Goal: Information Seeking & Learning: Learn about a topic

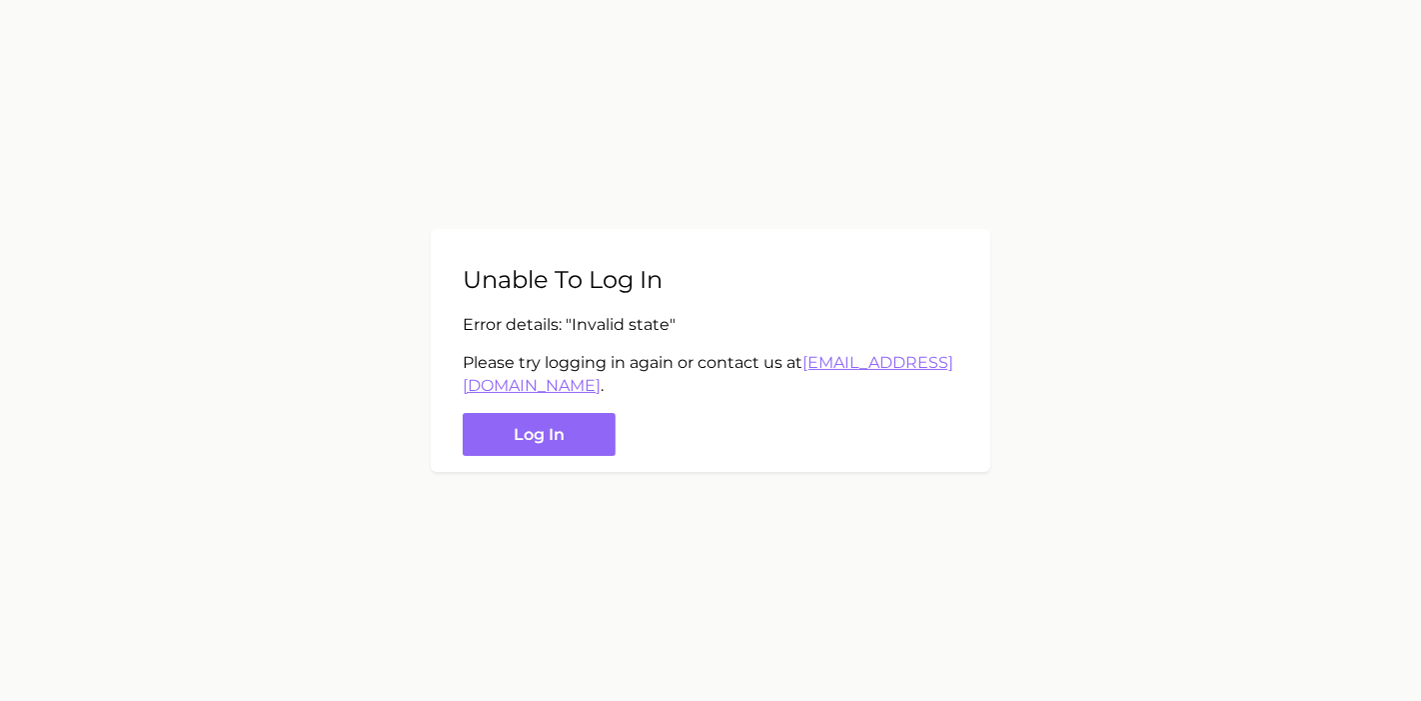
click at [577, 456] on div "Unable to log in Error details: " Invalid state " Please try logging in again o…" at bounding box center [711, 350] width 560 height 243
click at [578, 430] on button "Log in" at bounding box center [539, 434] width 153 height 43
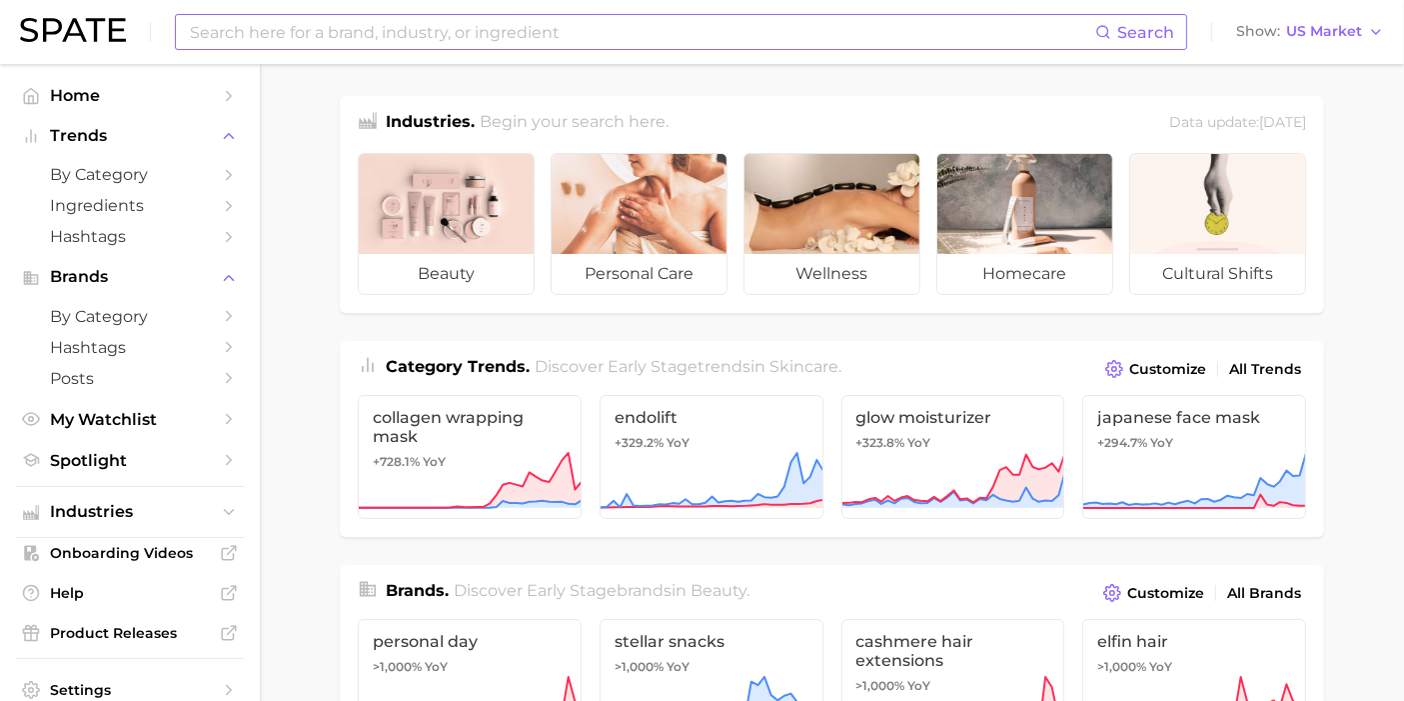
click at [422, 46] on input at bounding box center [642, 32] width 908 height 34
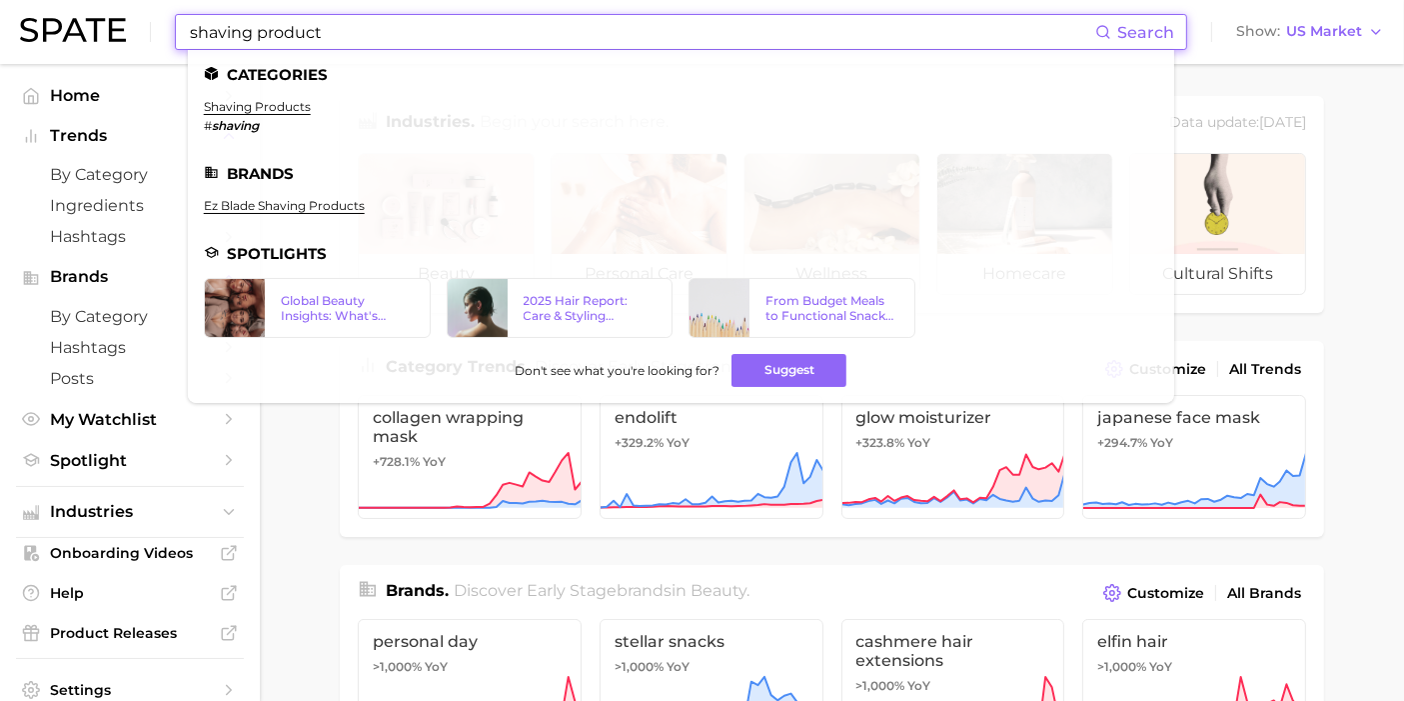
type input "shaving product"
click at [307, 98] on ul "Categories shaving products # shaving Brands ez blade shaving products Spotligh…" at bounding box center [681, 226] width 987 height 353
click at [299, 107] on link "shaving products" at bounding box center [257, 106] width 107 height 15
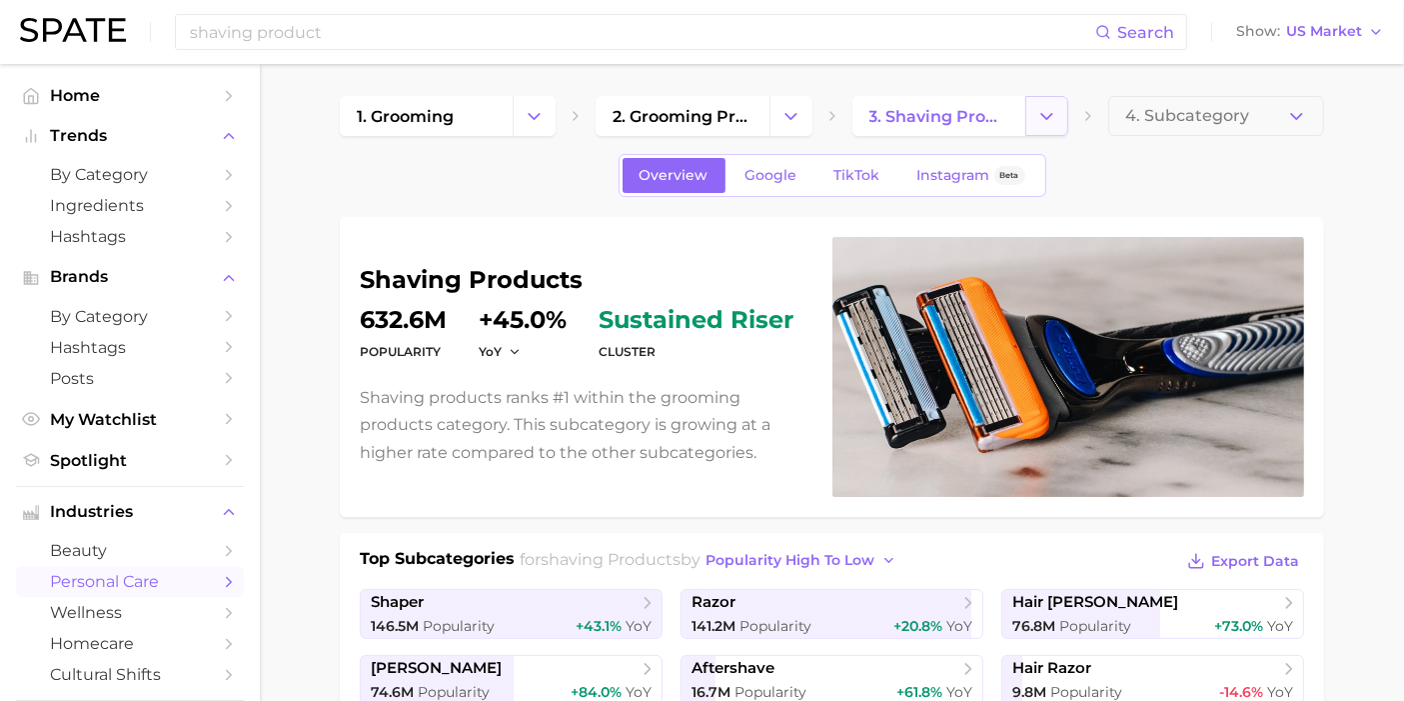
click at [1058, 115] on button "Change Category" at bounding box center [1047, 116] width 43 height 40
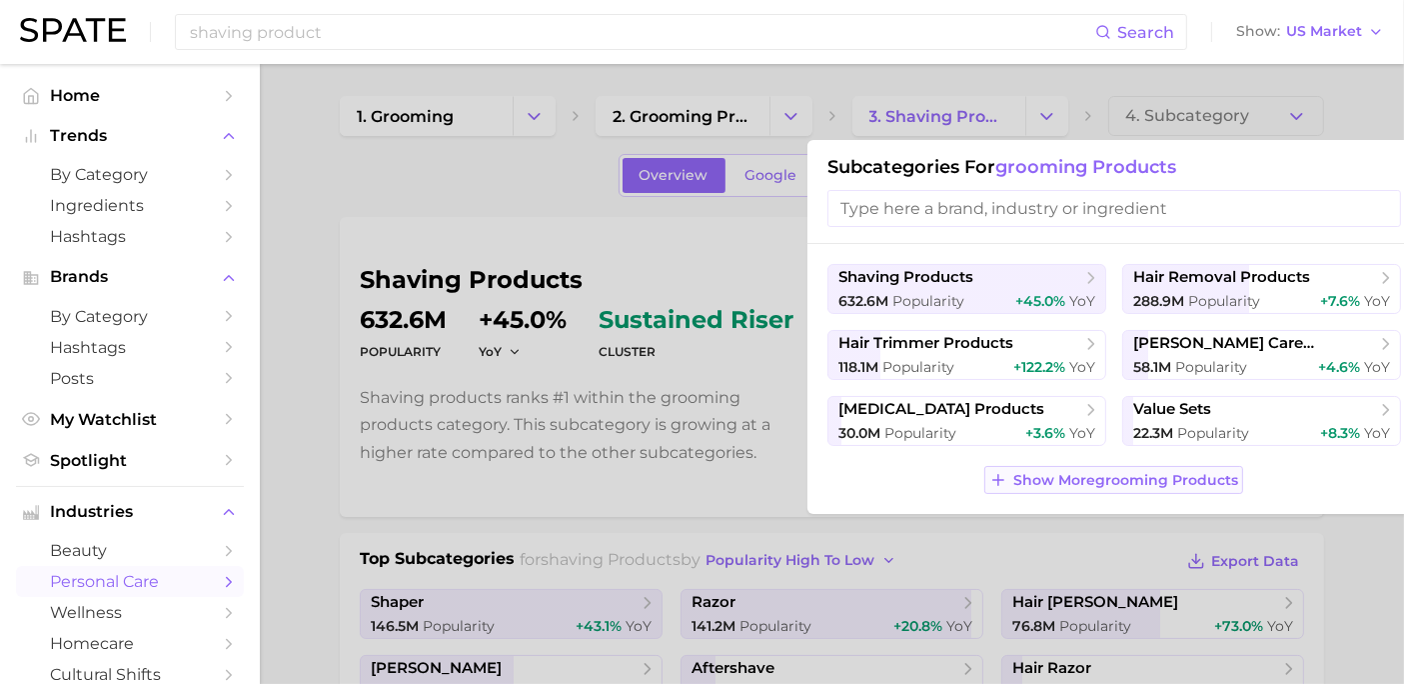
click at [1077, 472] on span "Show More grooming products" at bounding box center [1126, 480] width 225 height 17
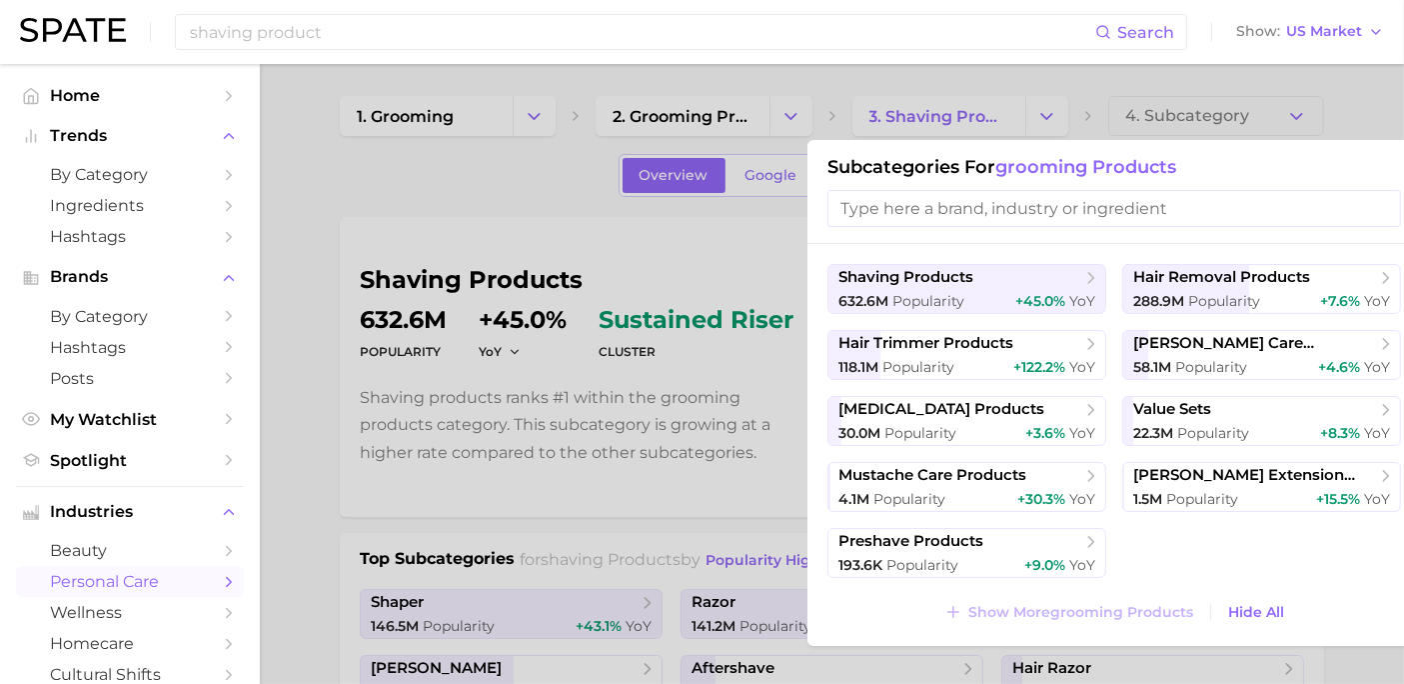
click at [976, 296] on div "632.6m Popularity +45.0% YoY" at bounding box center [967, 301] width 257 height 19
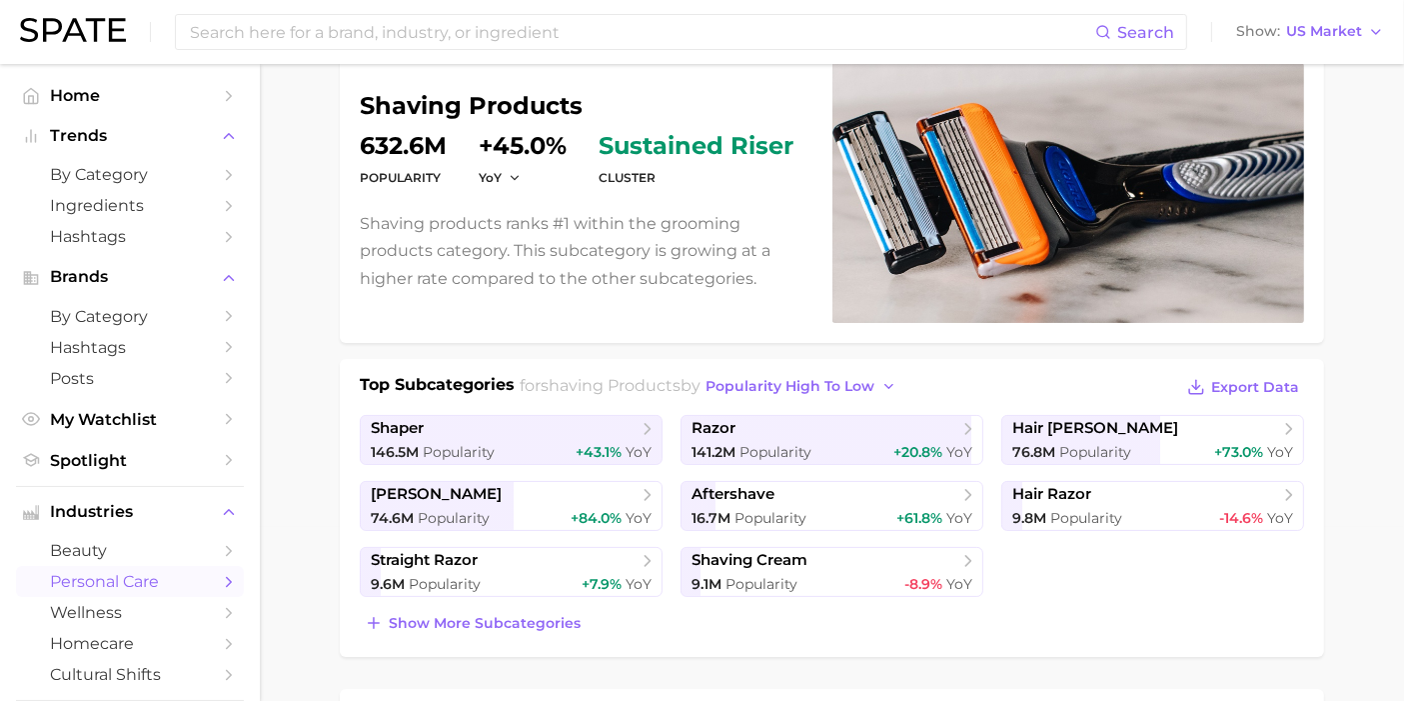
scroll to position [222, 0]
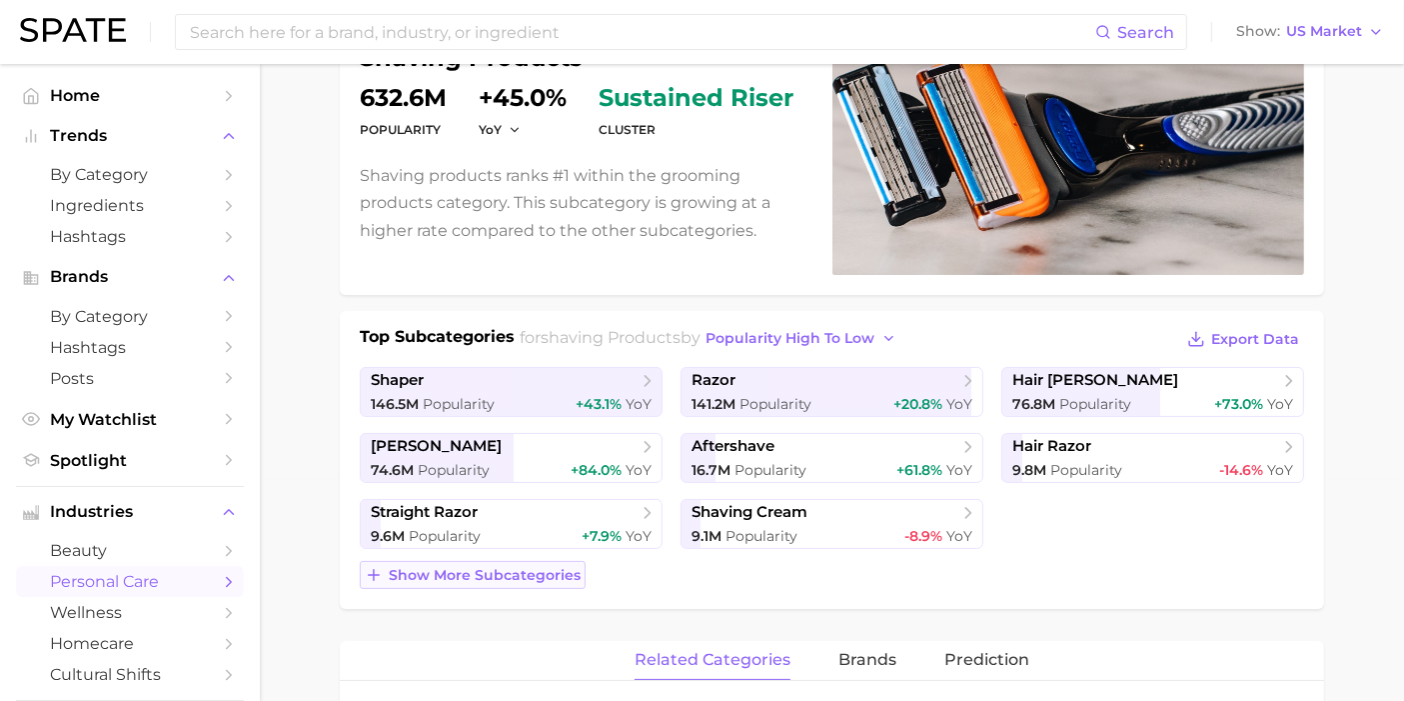
click at [528, 569] on span "Show more subcategories" at bounding box center [485, 575] width 192 height 17
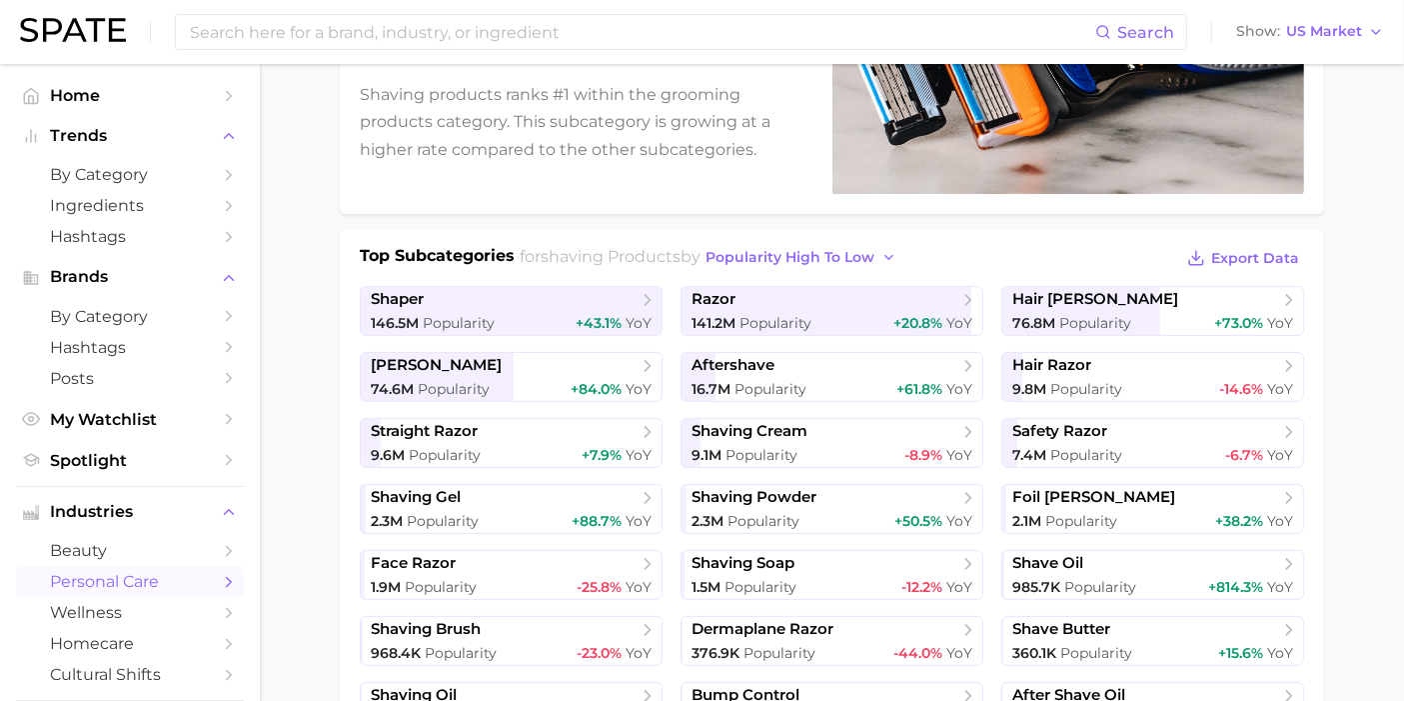
scroll to position [333, 0]
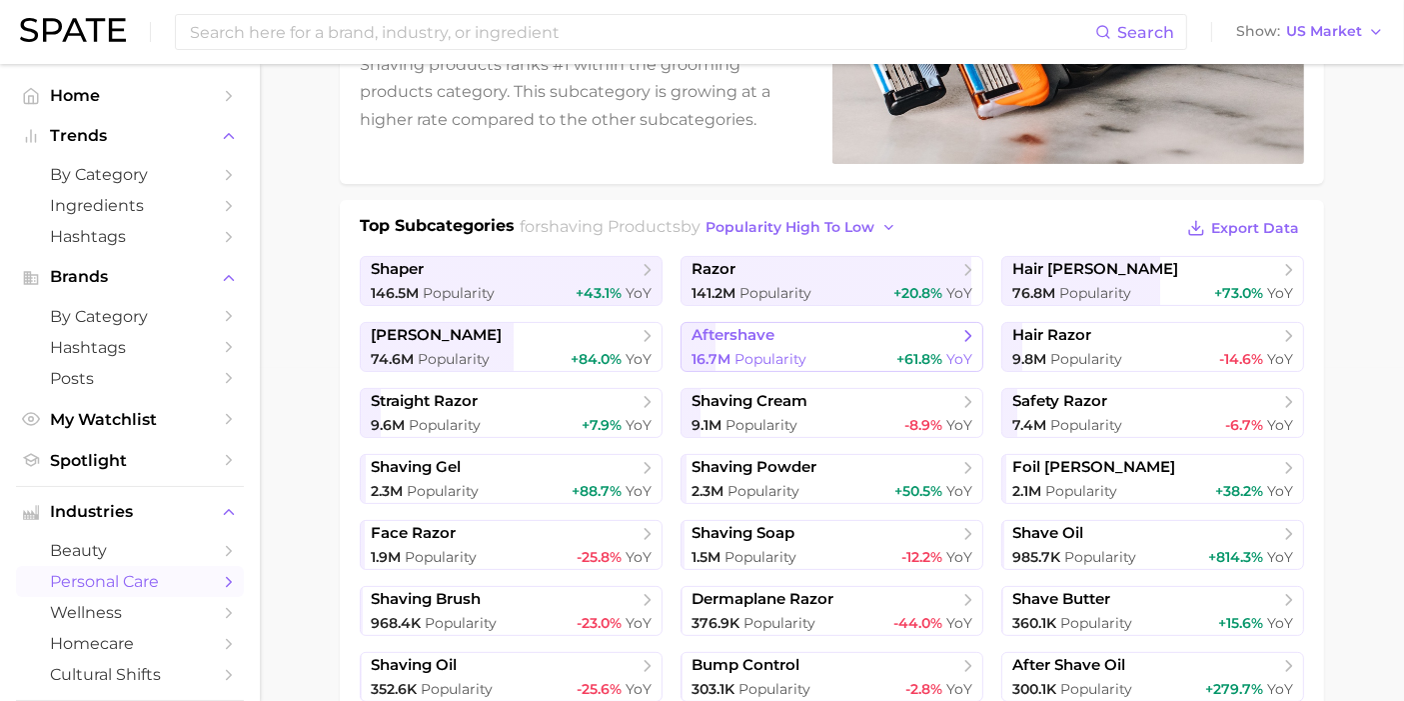
drag, startPoint x: 808, startPoint y: 344, endPoint x: 742, endPoint y: 343, distance: 66.0
click at [742, 343] on link "aftershave 16.7m Popularity +61.8% YoY" at bounding box center [832, 347] width 303 height 50
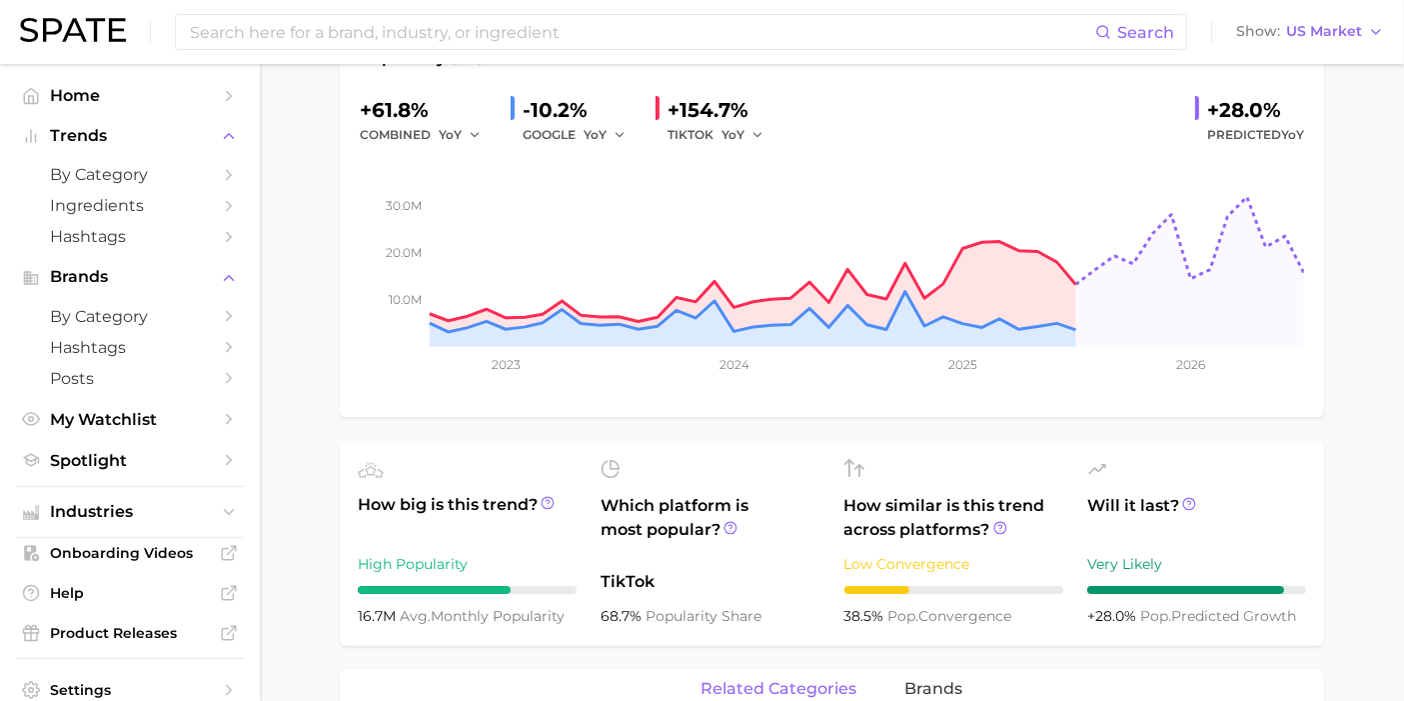
scroll to position [111, 0]
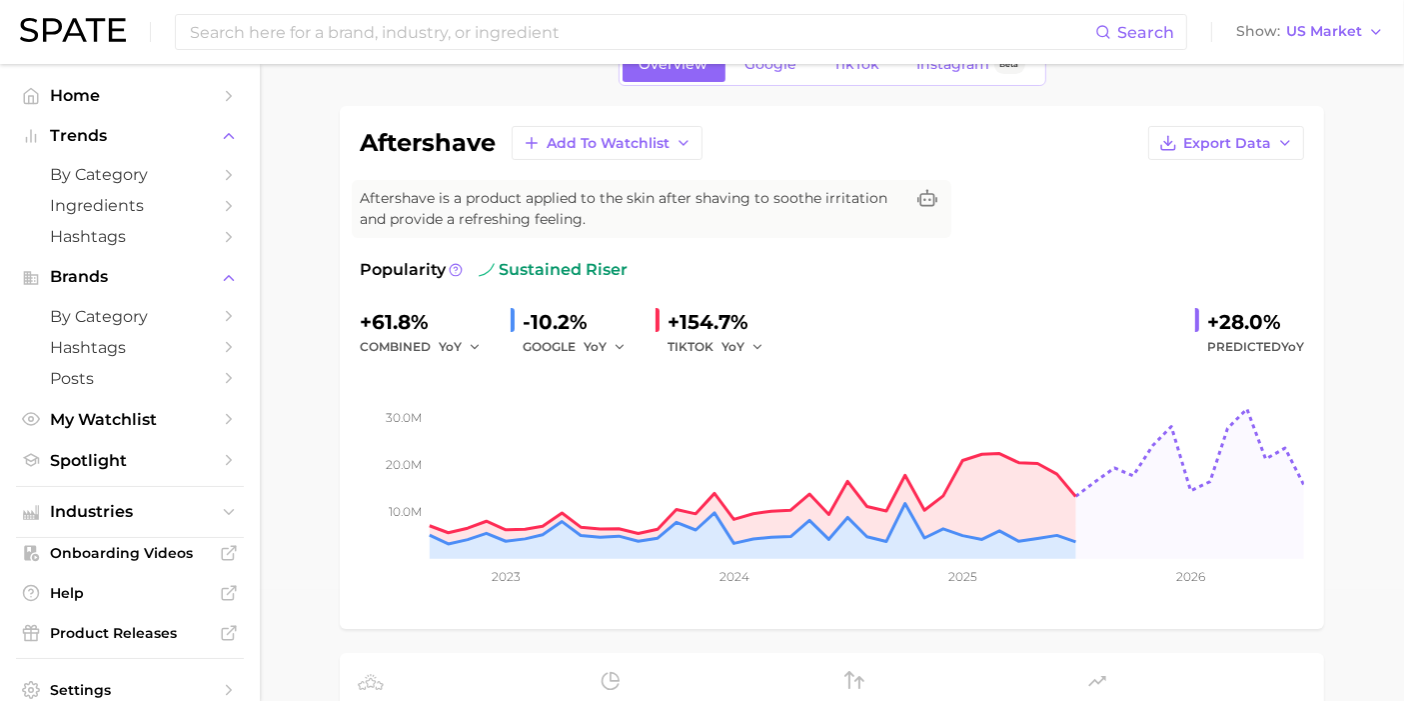
click at [669, 315] on div "+154.7%" at bounding box center [723, 322] width 110 height 32
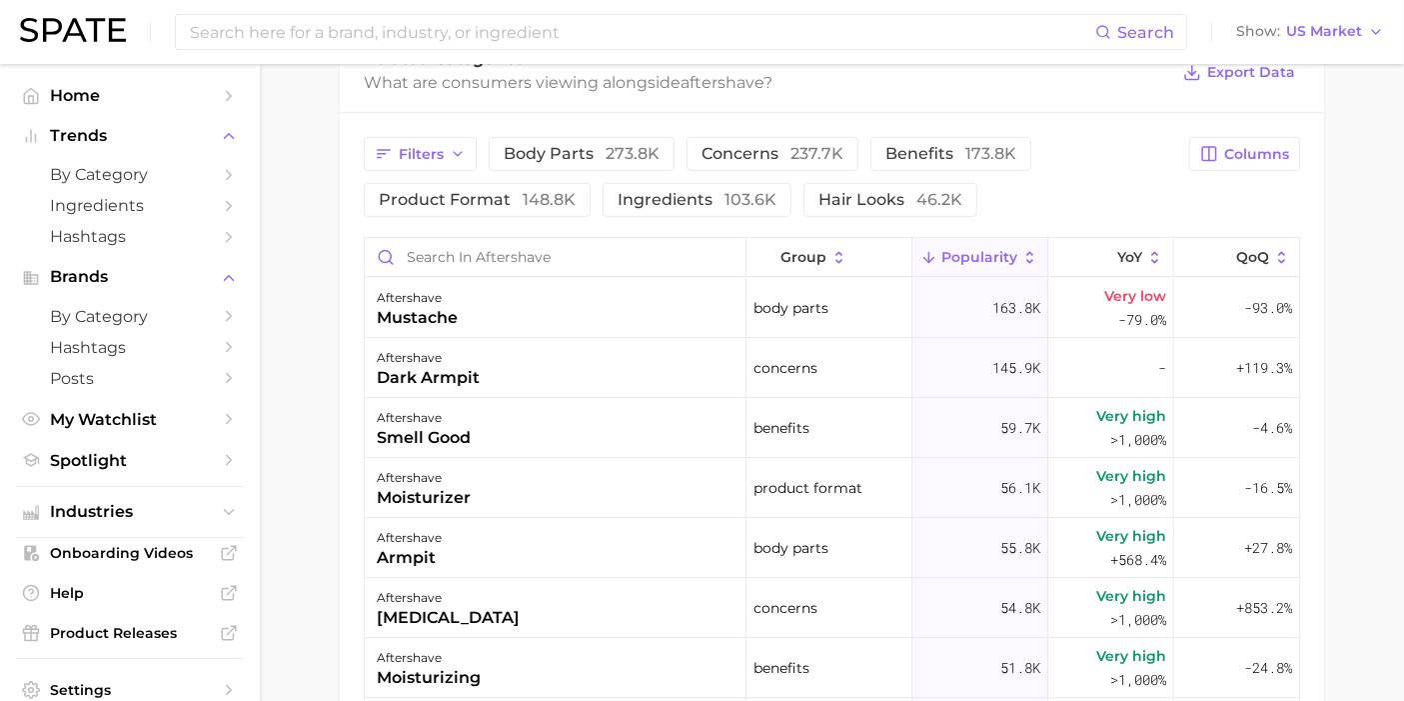
scroll to position [888, 0]
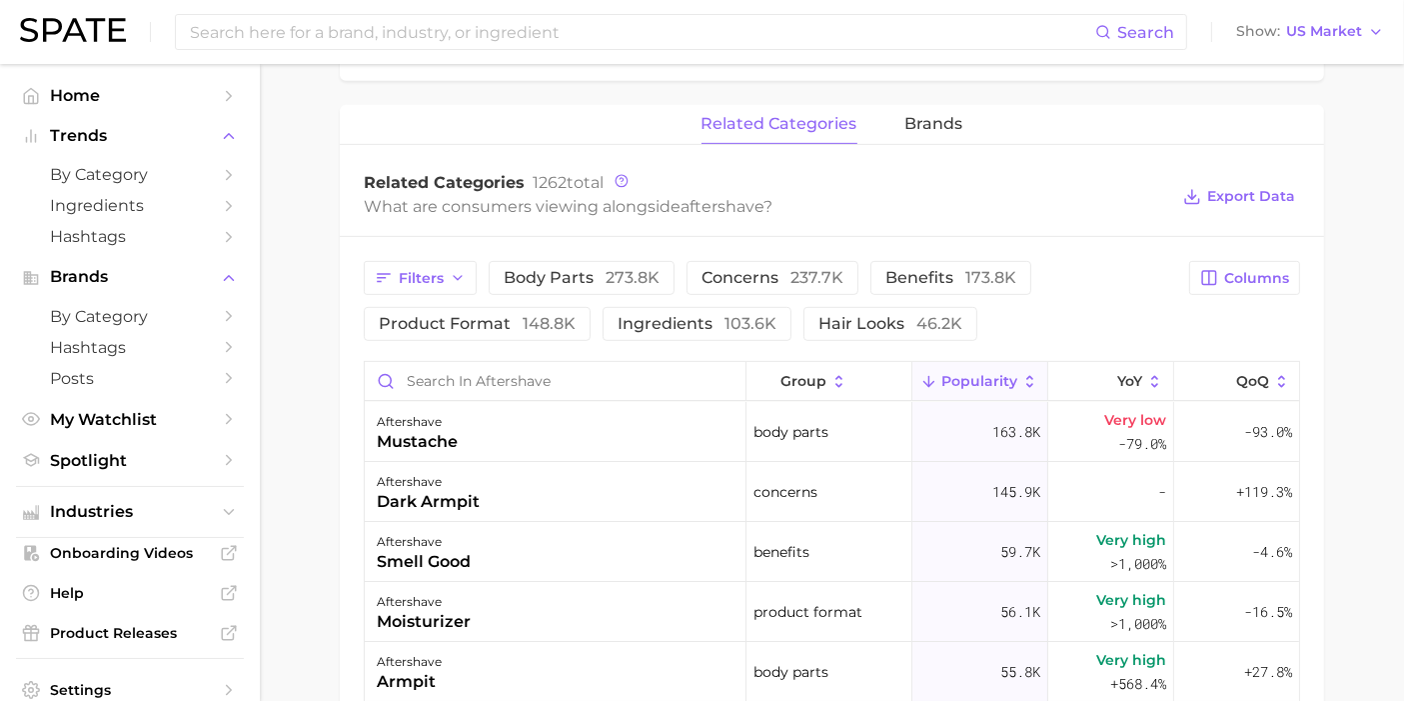
click at [903, 121] on div "related categories brands" at bounding box center [832, 125] width 985 height 40
click at [928, 124] on span "brands" at bounding box center [935, 124] width 58 height 18
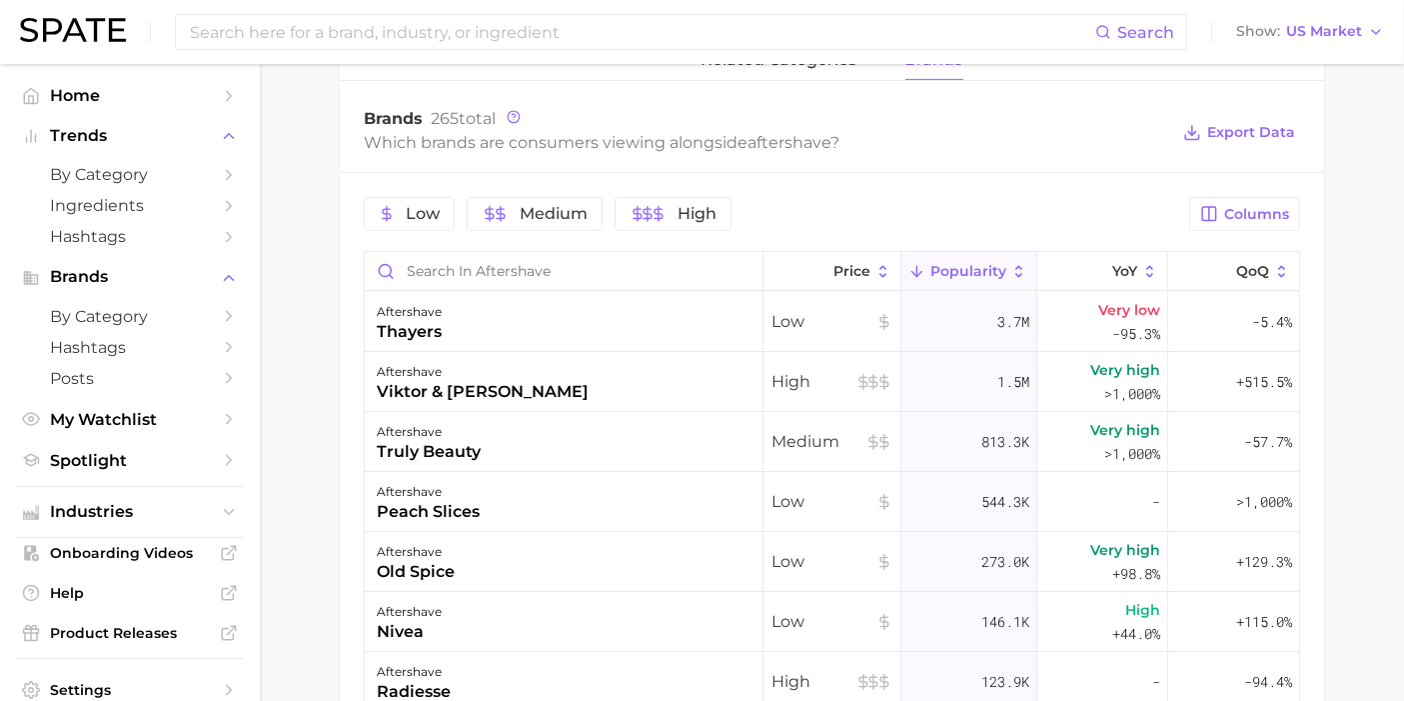
scroll to position [1000, 0]
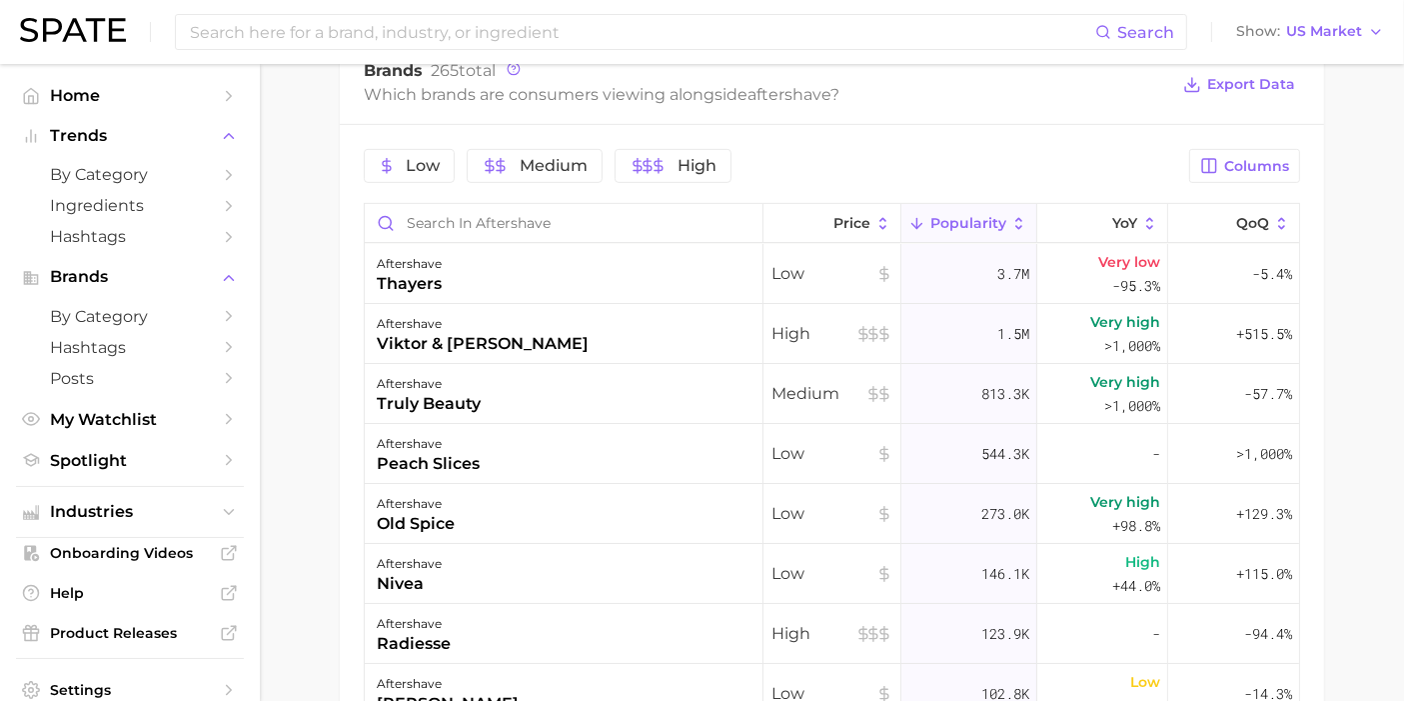
click at [945, 201] on div "Low Medium High Columns Price Popularity YoY QoQ aftershave thayers Low 3.7m Ve…" at bounding box center [832, 526] width 985 height 803
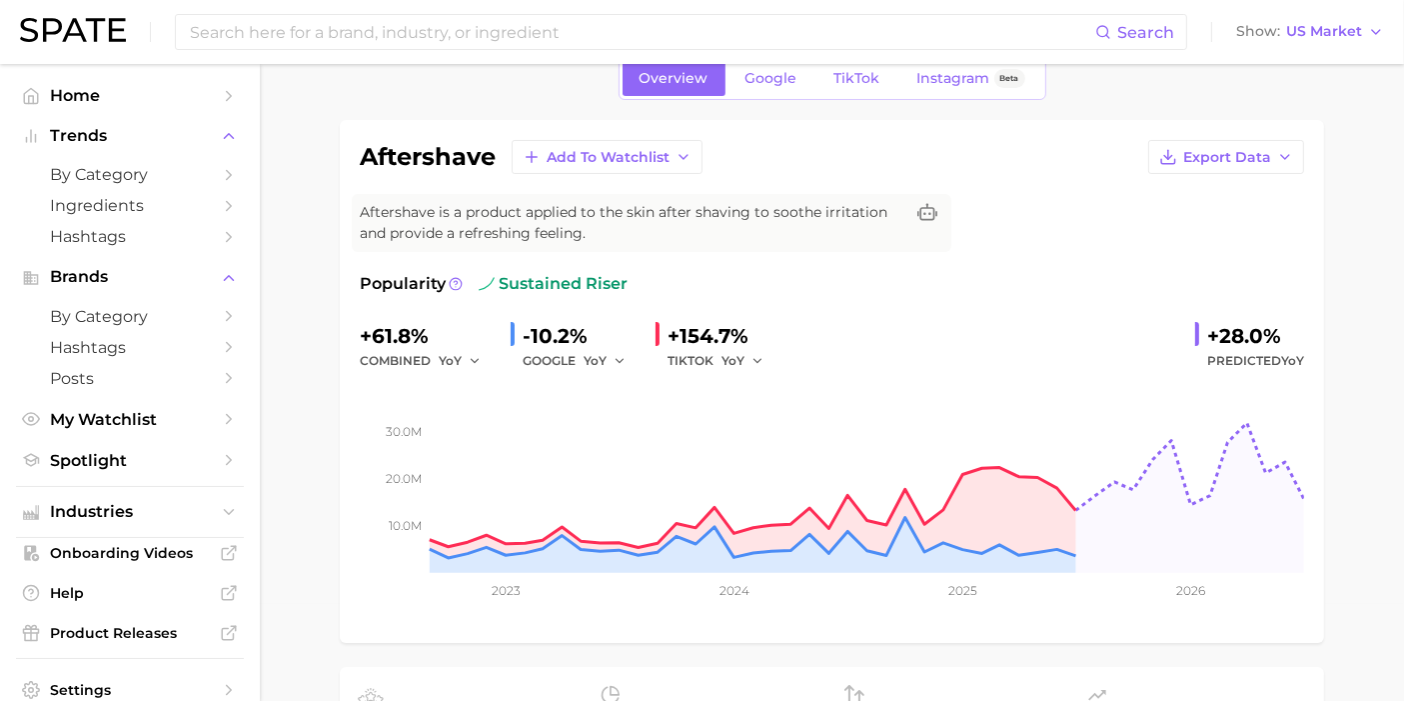
scroll to position [0, 0]
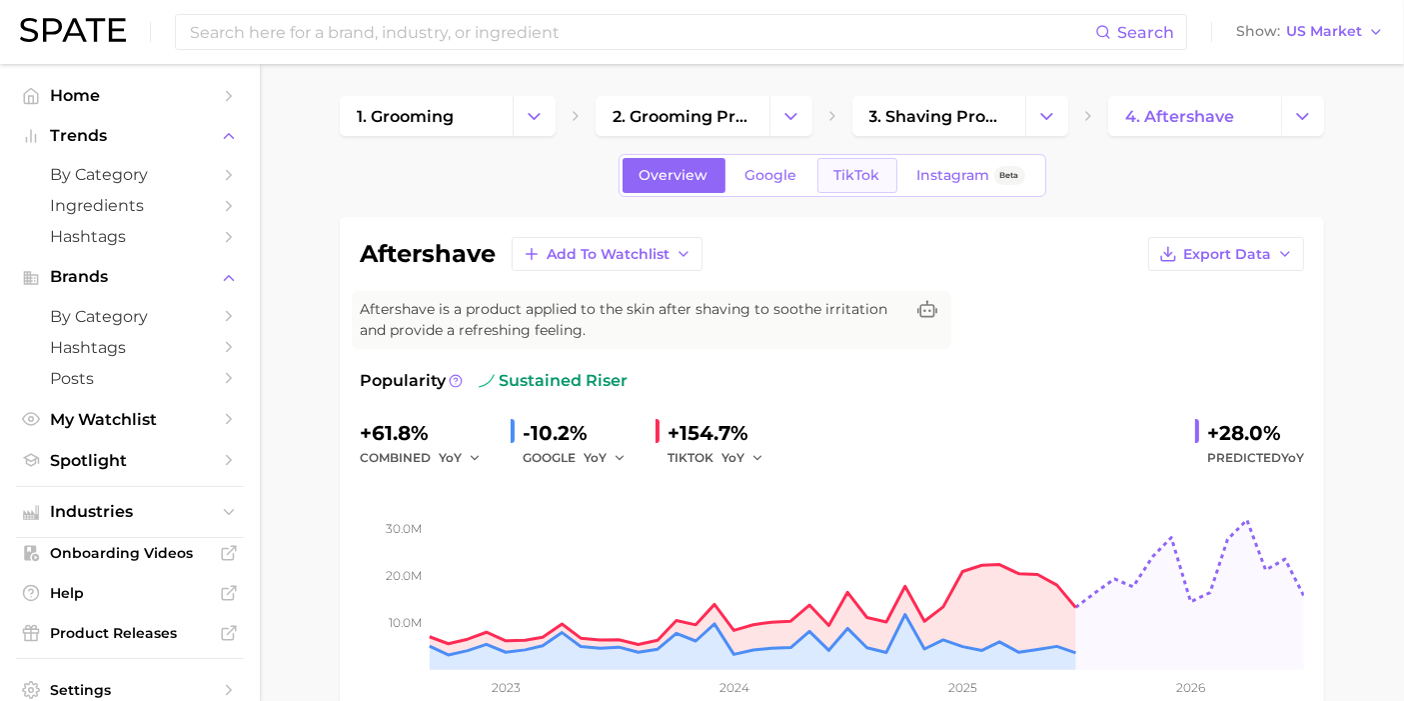
click at [862, 167] on span "TikTok" at bounding box center [858, 175] width 46 height 17
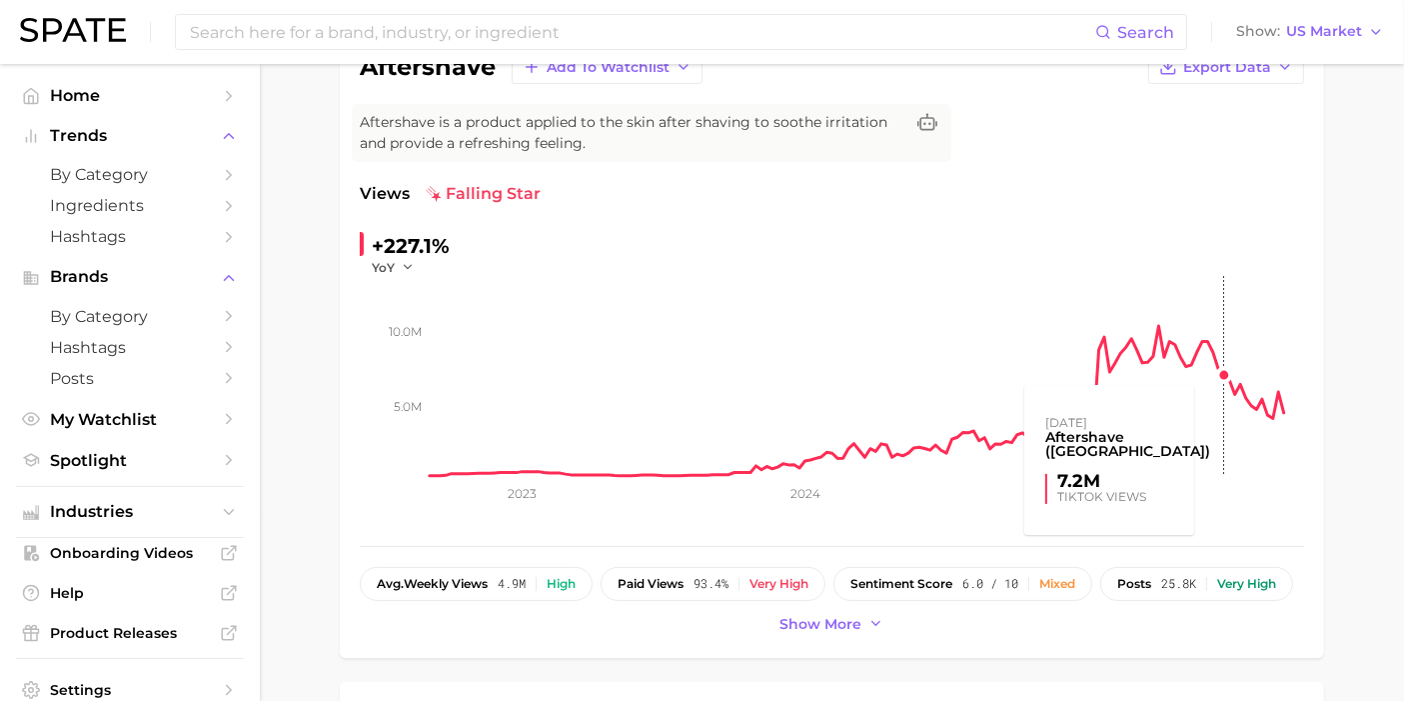
scroll to position [222, 0]
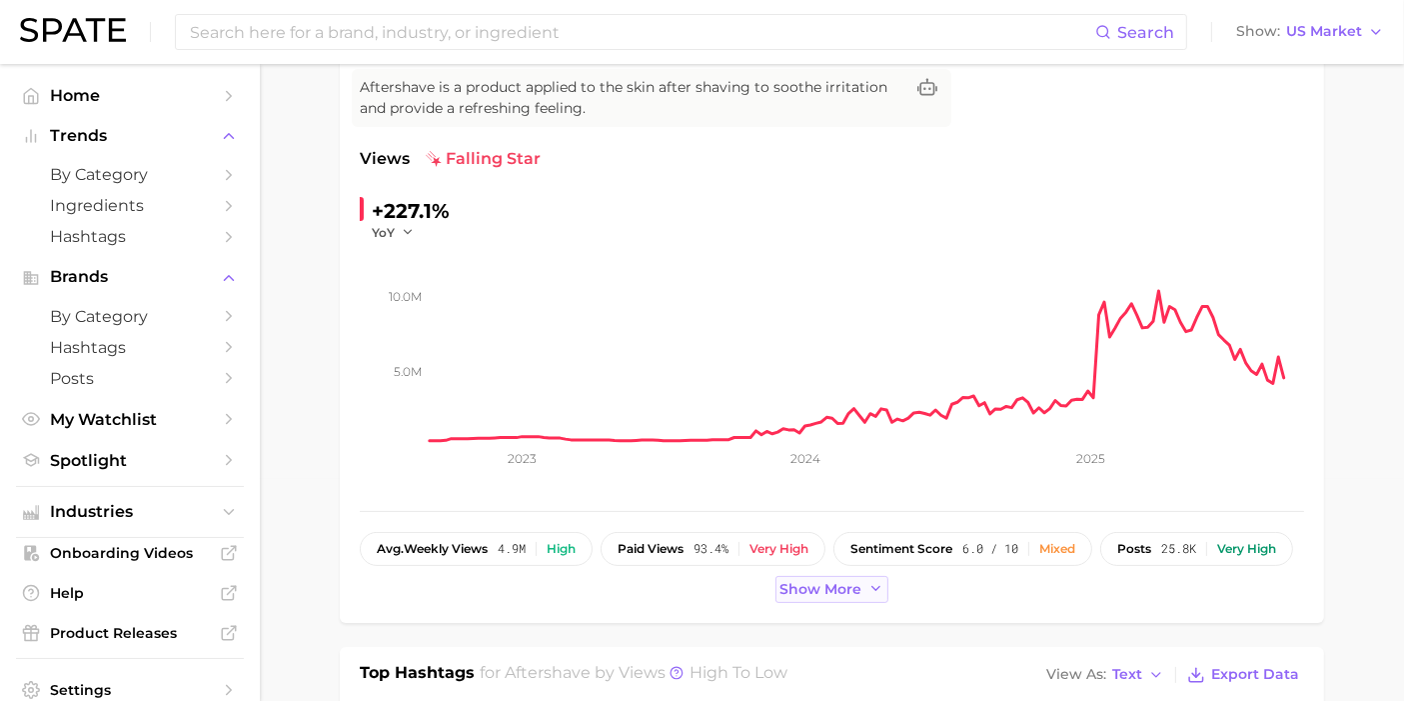
click at [876, 582] on icon at bounding box center [877, 589] width 16 height 16
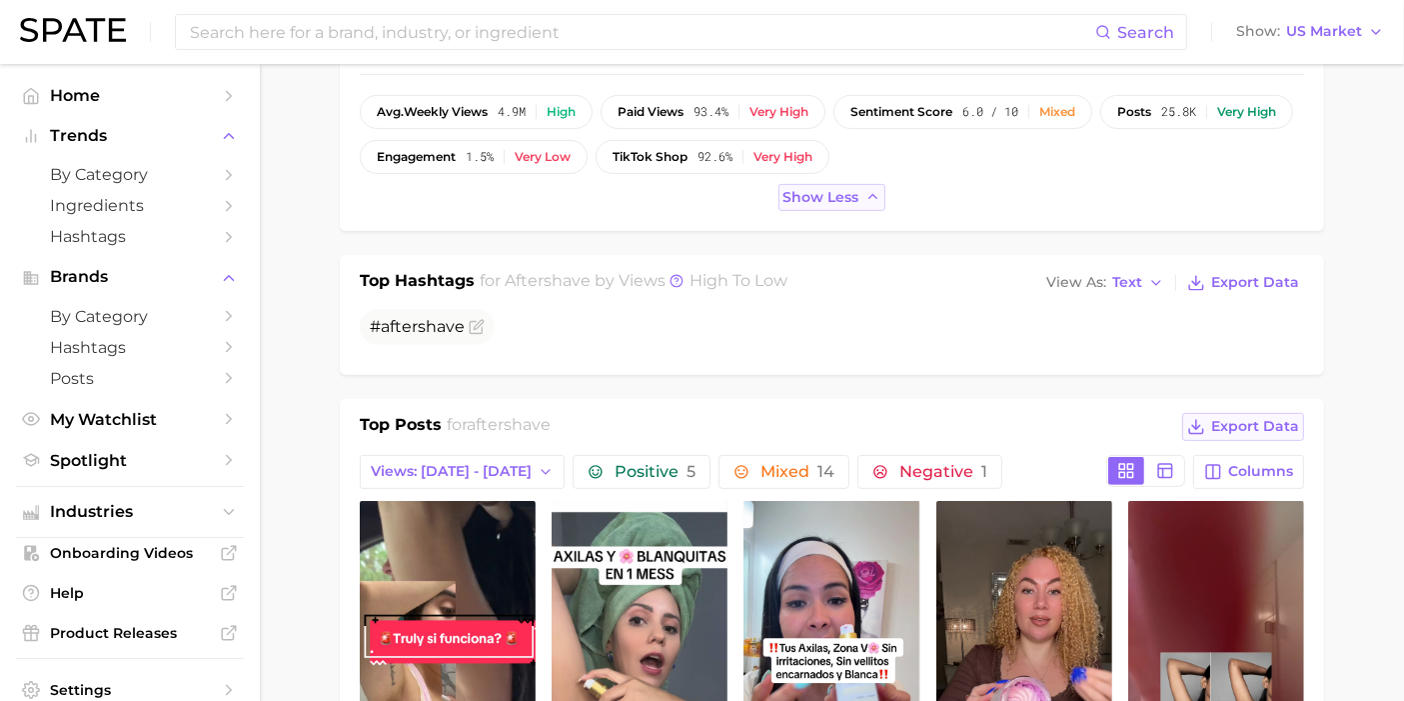
scroll to position [666, 0]
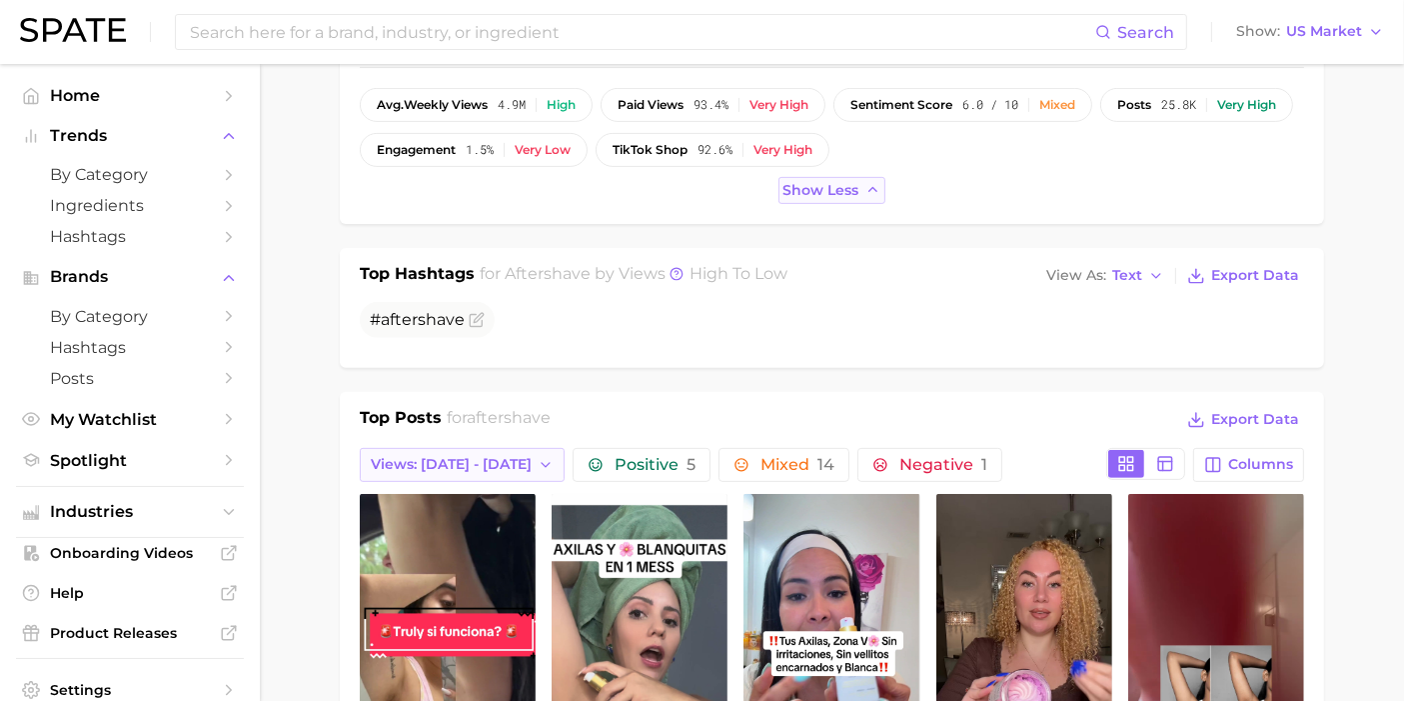
click at [538, 463] on icon "button" at bounding box center [546, 465] width 16 height 16
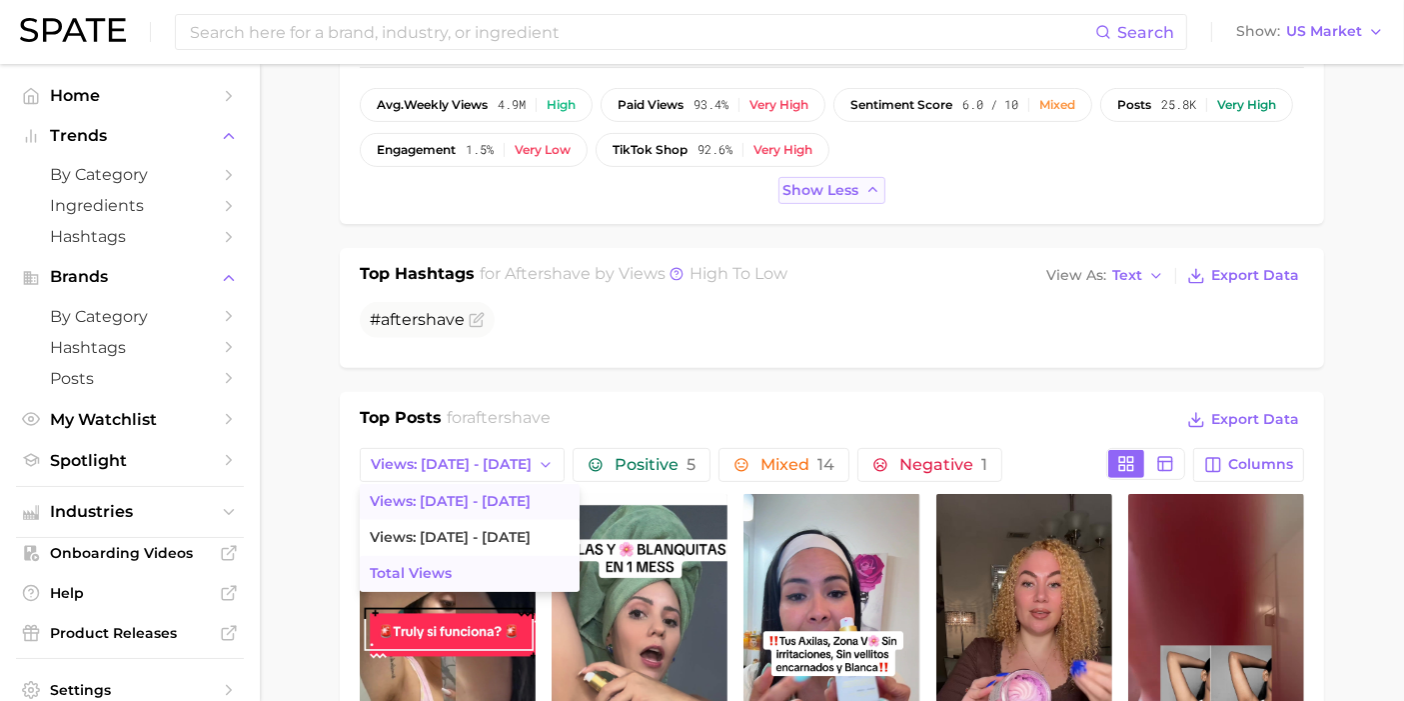
click at [440, 565] on span "Total Views" at bounding box center [411, 573] width 82 height 17
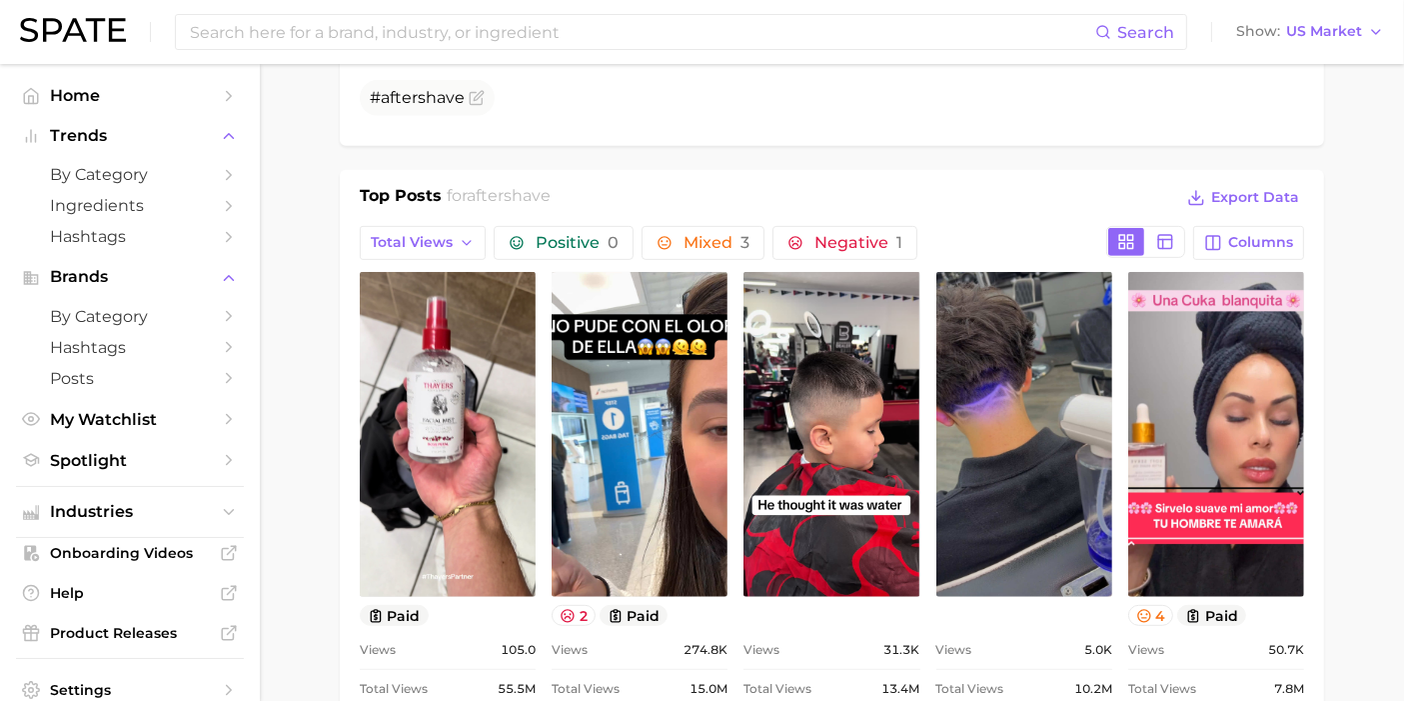
scroll to position [0, 0]
click at [1260, 234] on span "Columns" at bounding box center [1261, 242] width 65 height 17
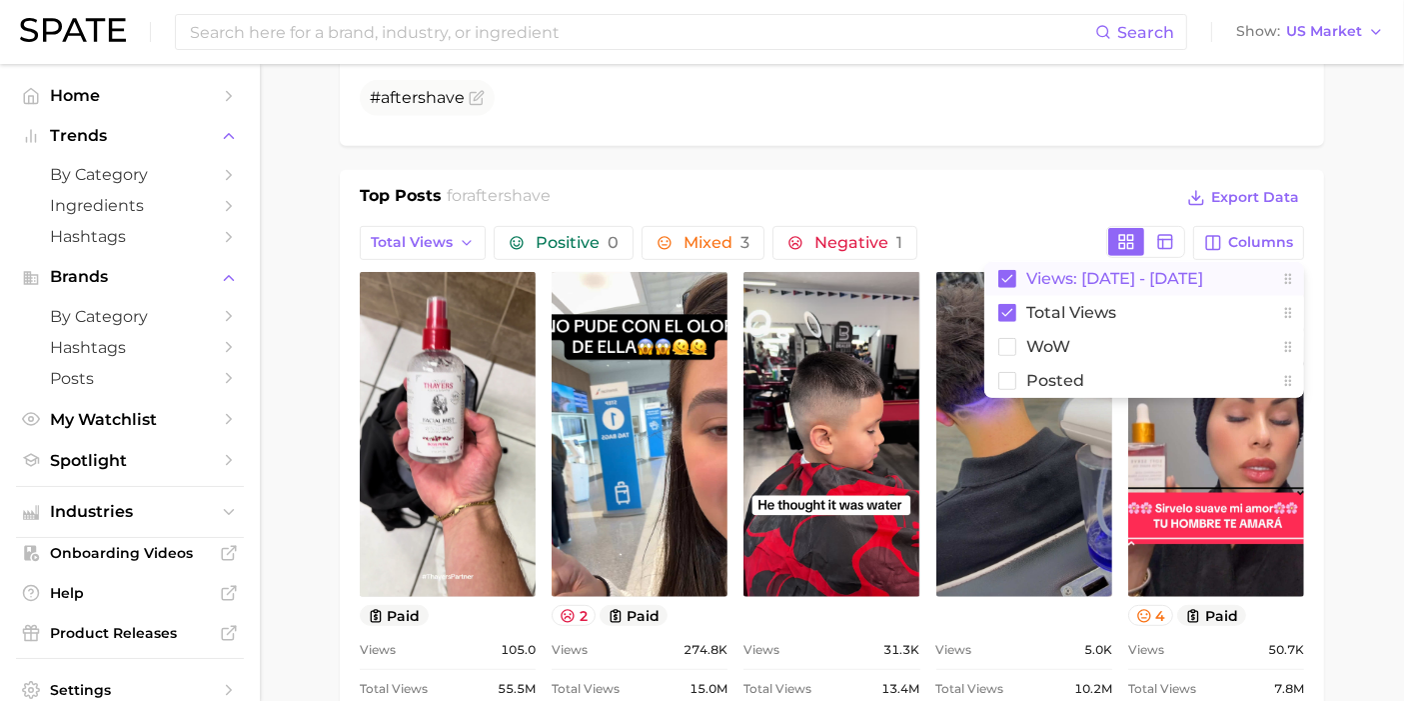
click at [1082, 275] on span "Views: Aug 31 - Sep 7" at bounding box center [1115, 278] width 177 height 17
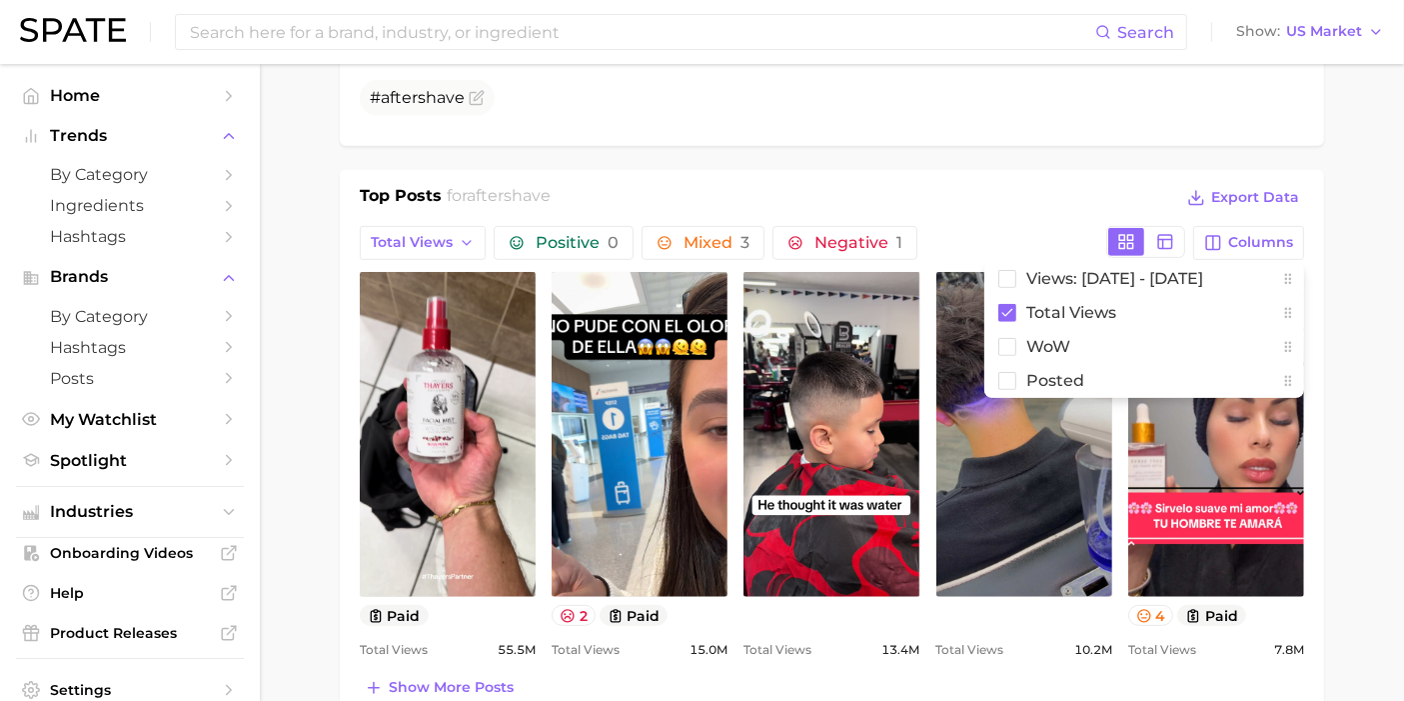
click at [1031, 172] on div "Top Posts for aftershave Export Data Total Views Positive 0 Mixed 3 Negative 1 …" at bounding box center [832, 446] width 985 height 552
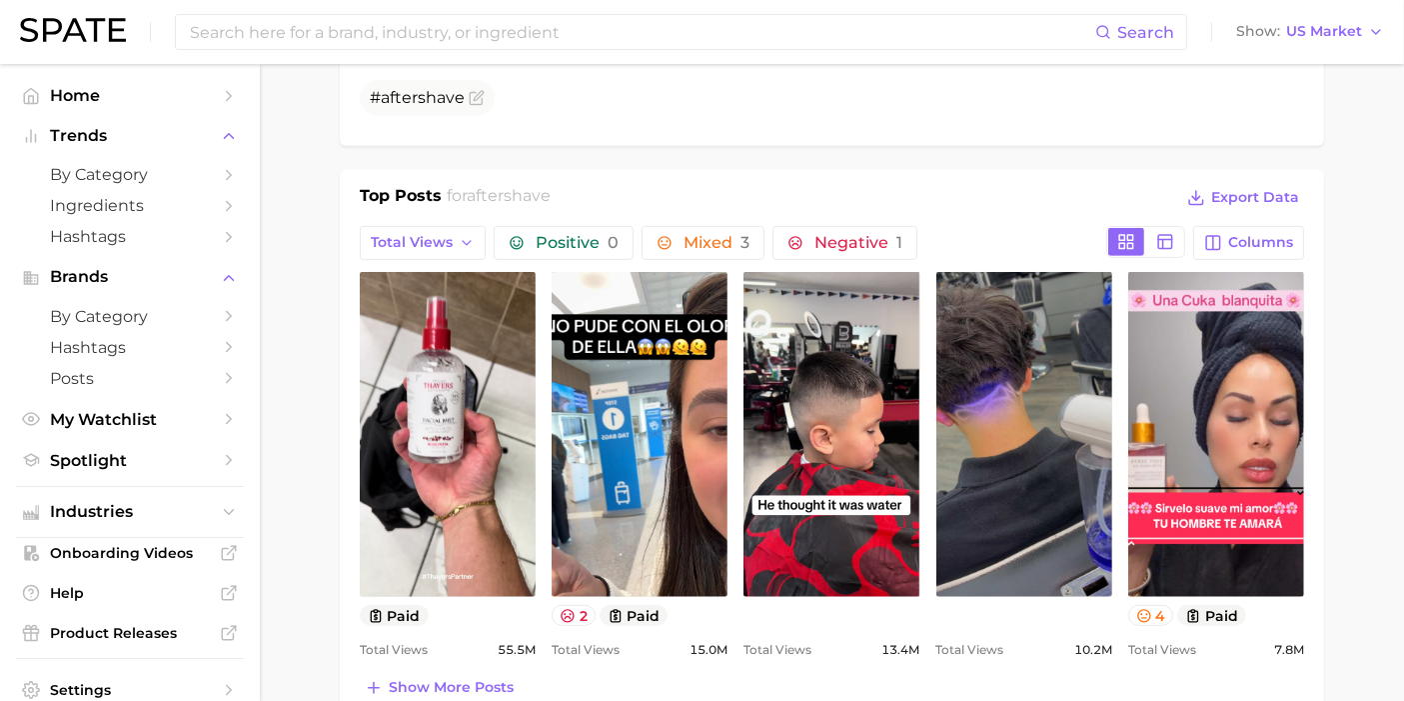
click at [1341, 428] on main "1. grooming 2. grooming products 3. shaving products 4. aftershave Overview Goo…" at bounding box center [832, 501] width 1145 height 2651
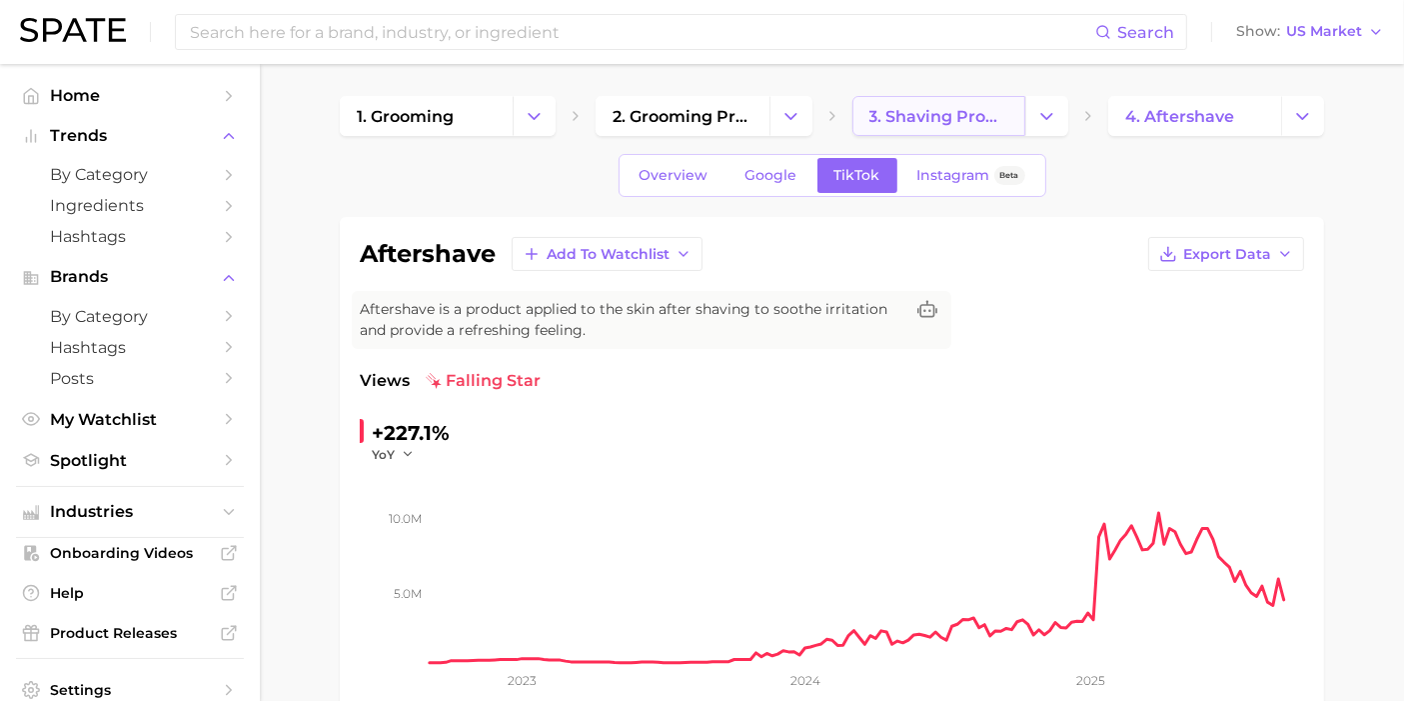
click at [956, 118] on span "3. shaving products" at bounding box center [939, 116] width 139 height 19
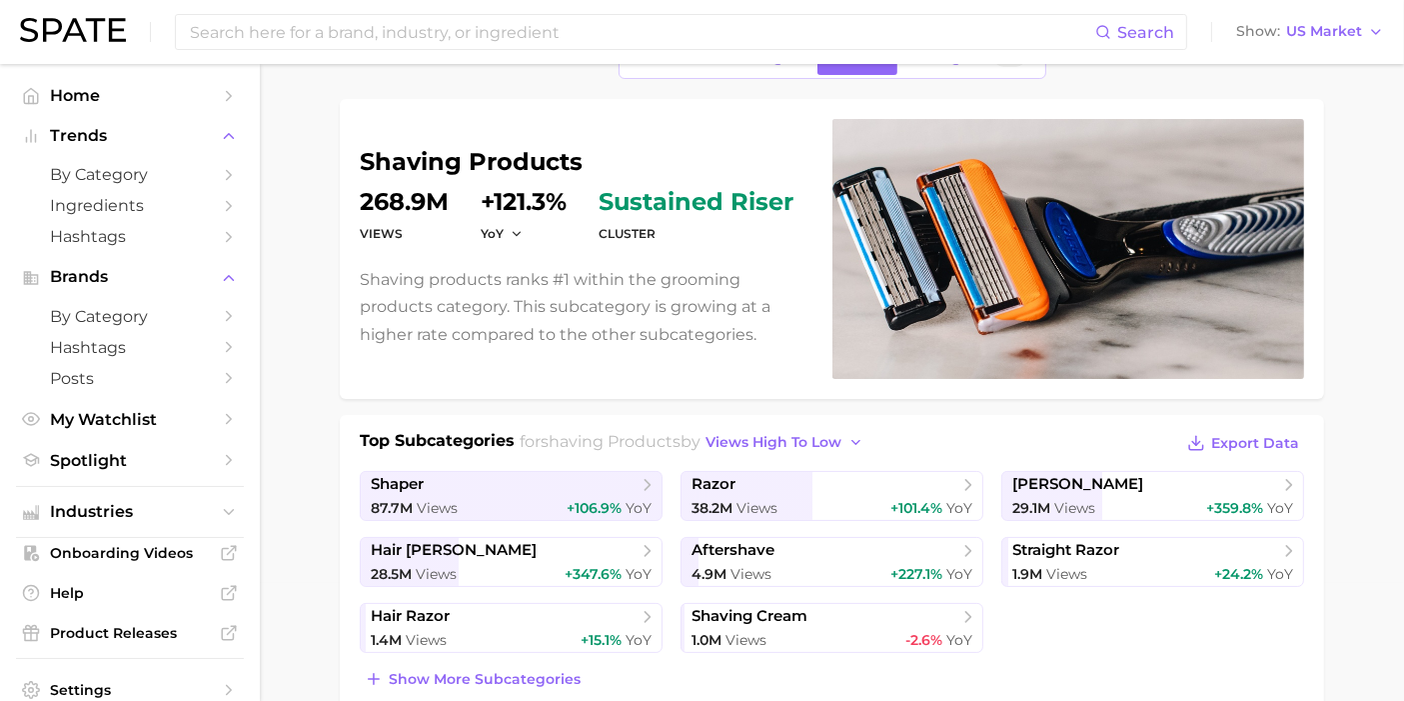
scroll to position [333, 0]
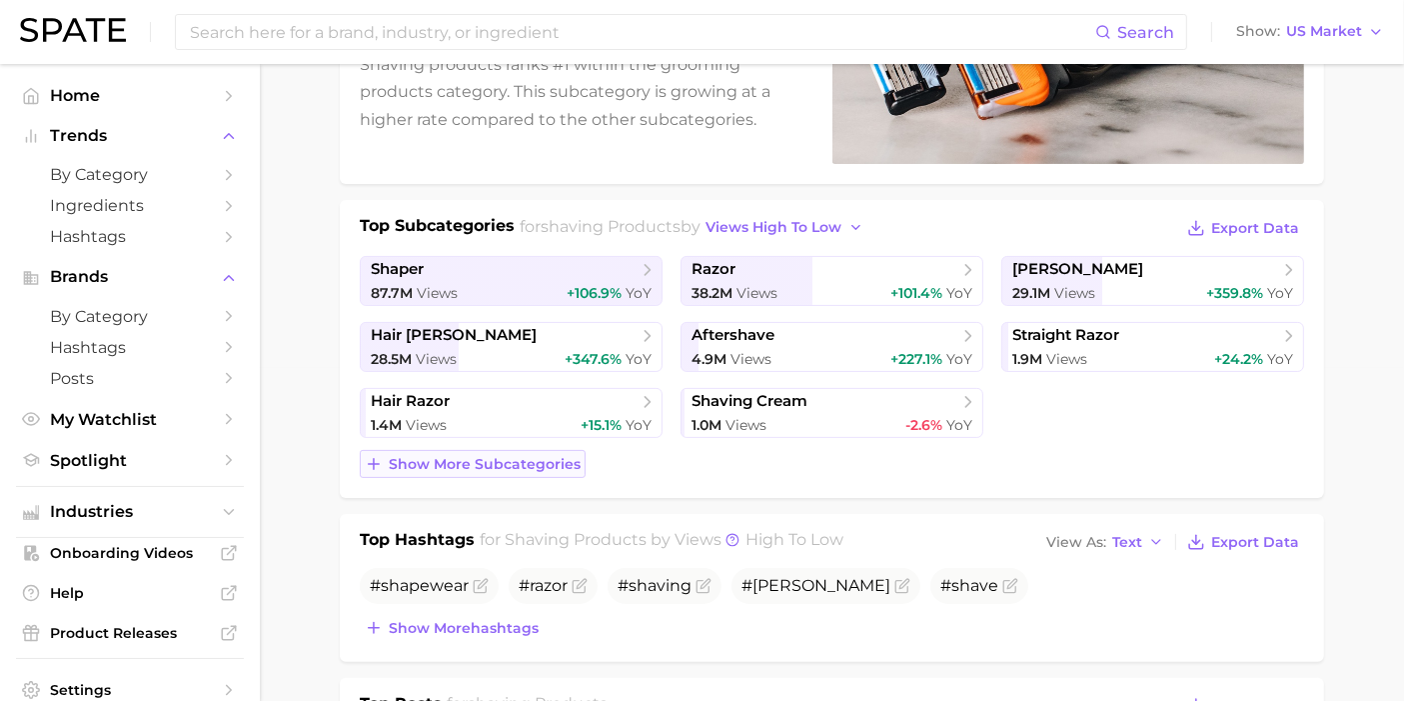
click at [512, 456] on span "Show more subcategories" at bounding box center [485, 464] width 192 height 17
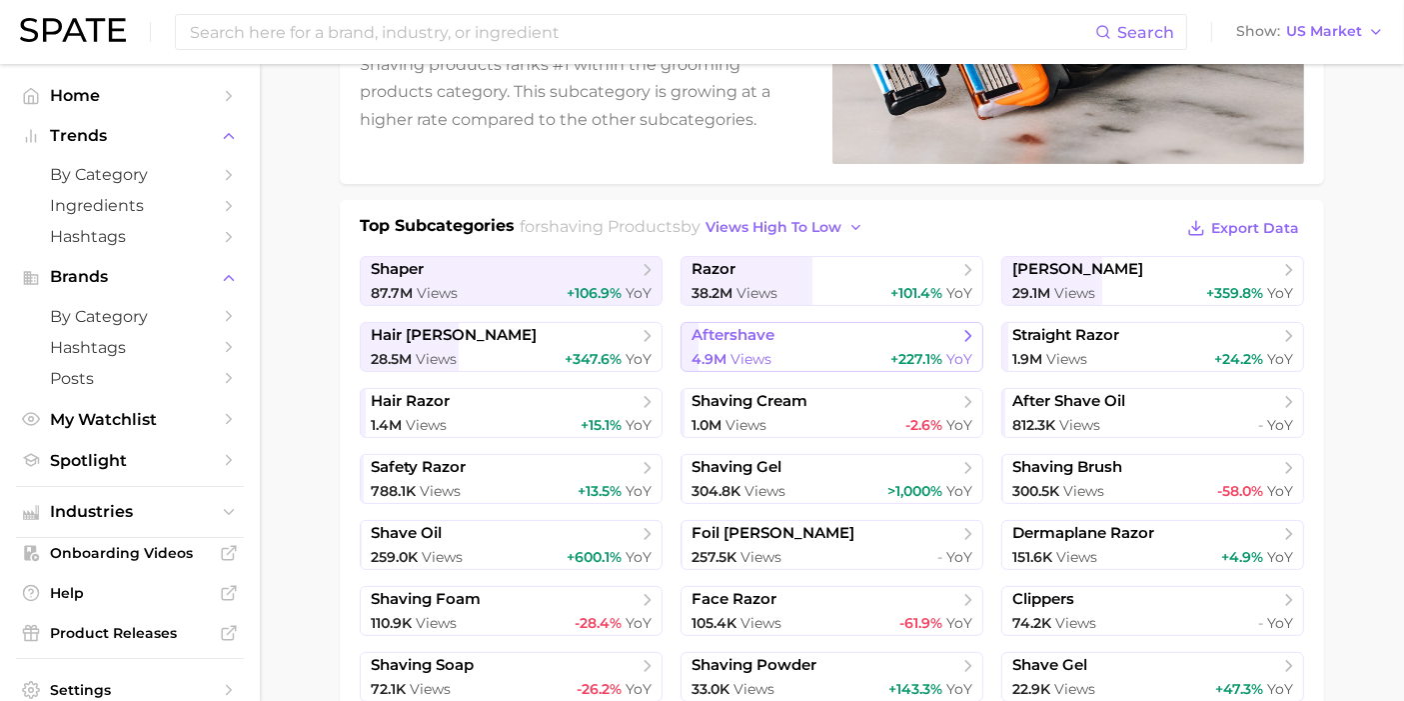
click at [818, 340] on span "aftershave" at bounding box center [825, 336] width 267 height 20
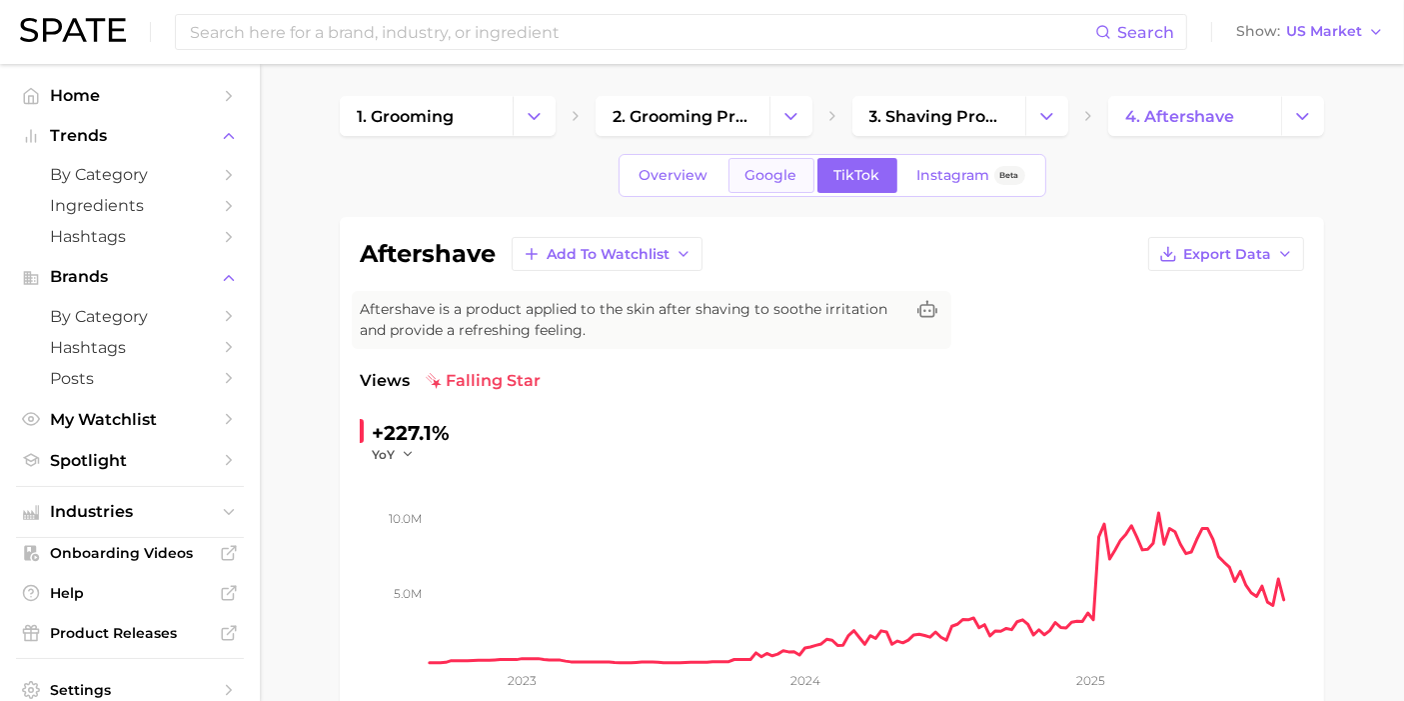
click at [739, 178] on link "Google" at bounding box center [772, 175] width 86 height 35
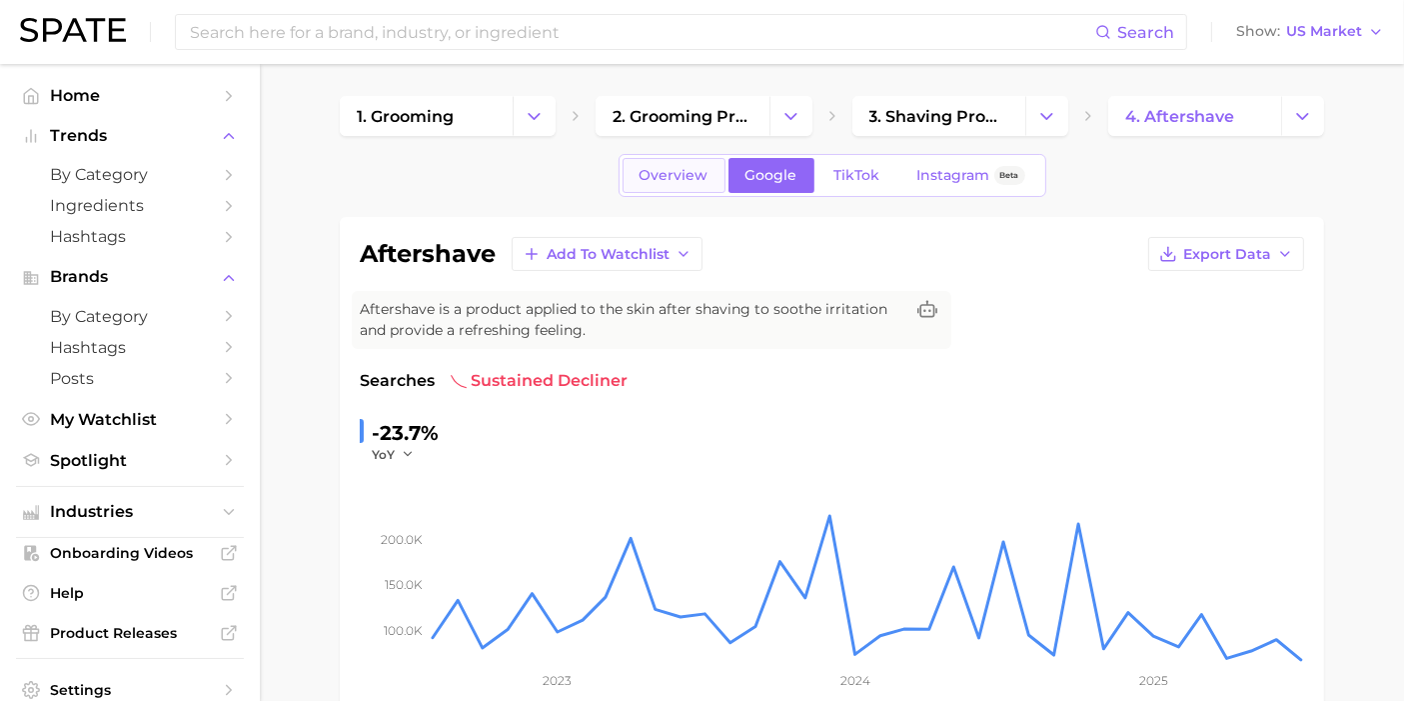
click at [688, 179] on span "Overview" at bounding box center [674, 175] width 69 height 17
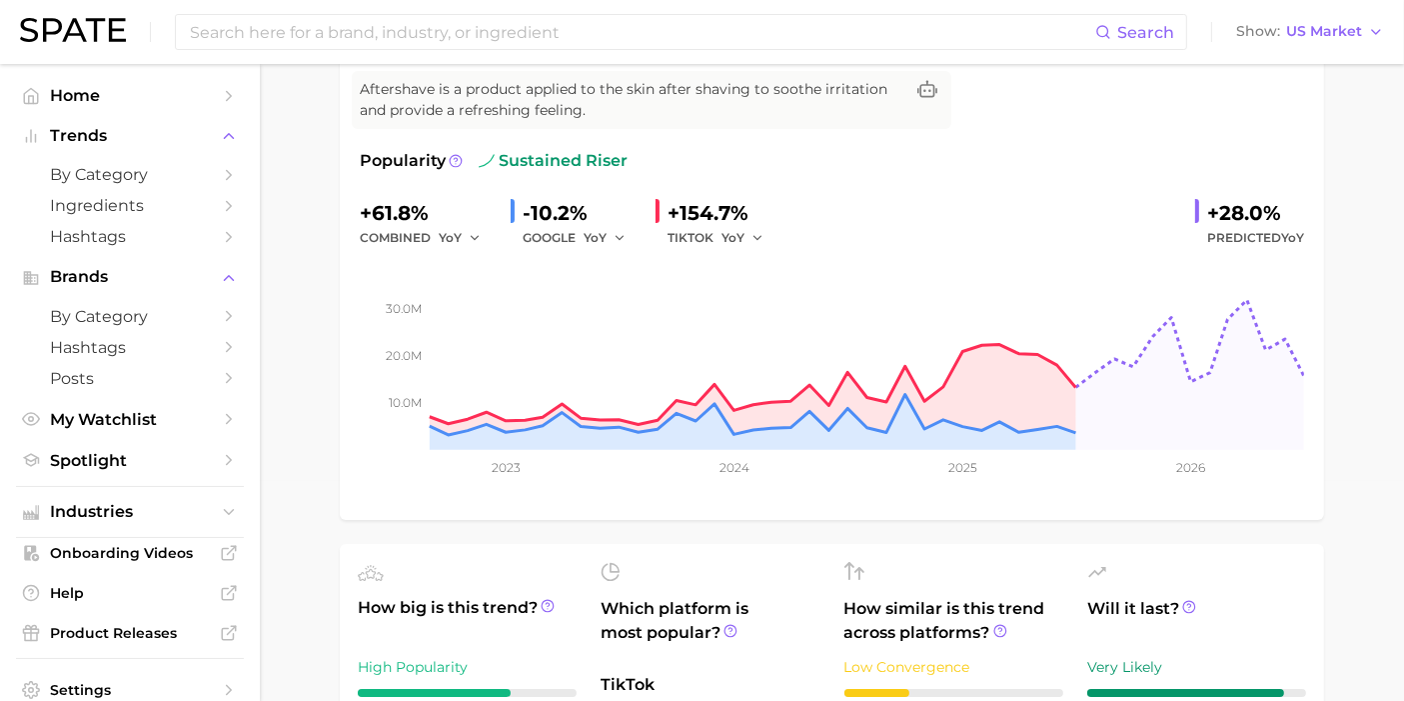
scroll to position [222, 0]
